Goal: Navigation & Orientation: Find specific page/section

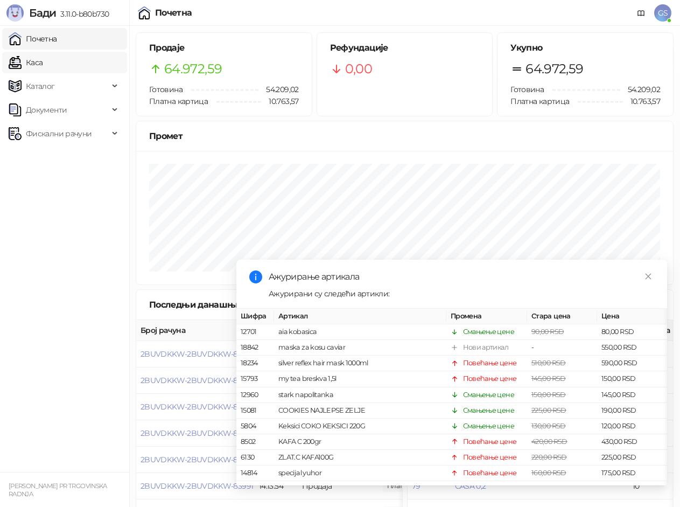
click at [43, 62] on link "Каса" at bounding box center [26, 63] width 34 height 22
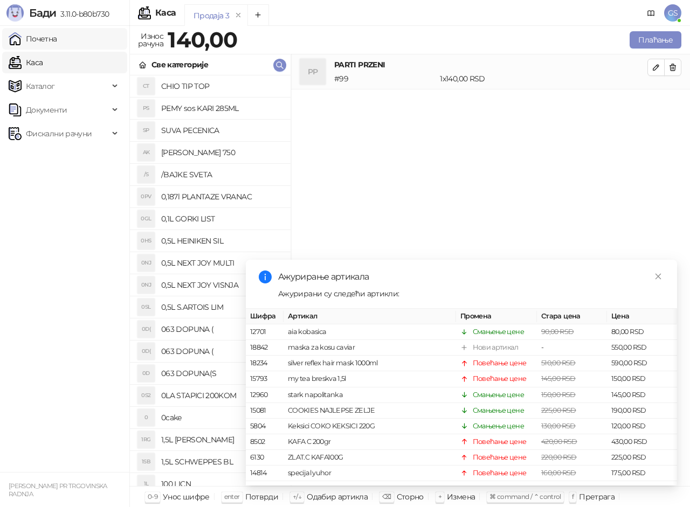
click at [57, 36] on link "Почетна" at bounding box center [33, 39] width 48 height 22
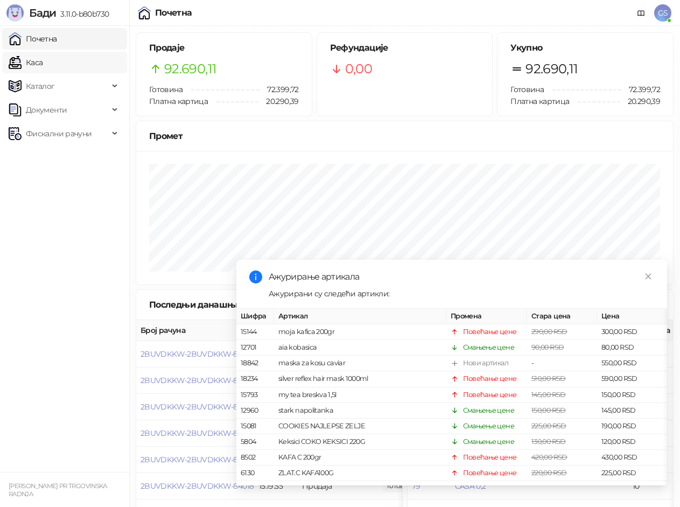
click at [43, 64] on link "Каса" at bounding box center [26, 63] width 34 height 22
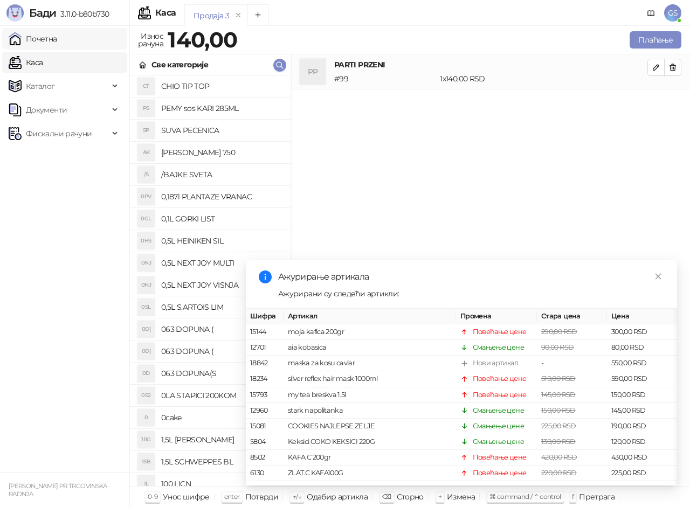
click at [57, 34] on link "Почетна" at bounding box center [33, 39] width 48 height 22
